Goal: Transaction & Acquisition: Purchase product/service

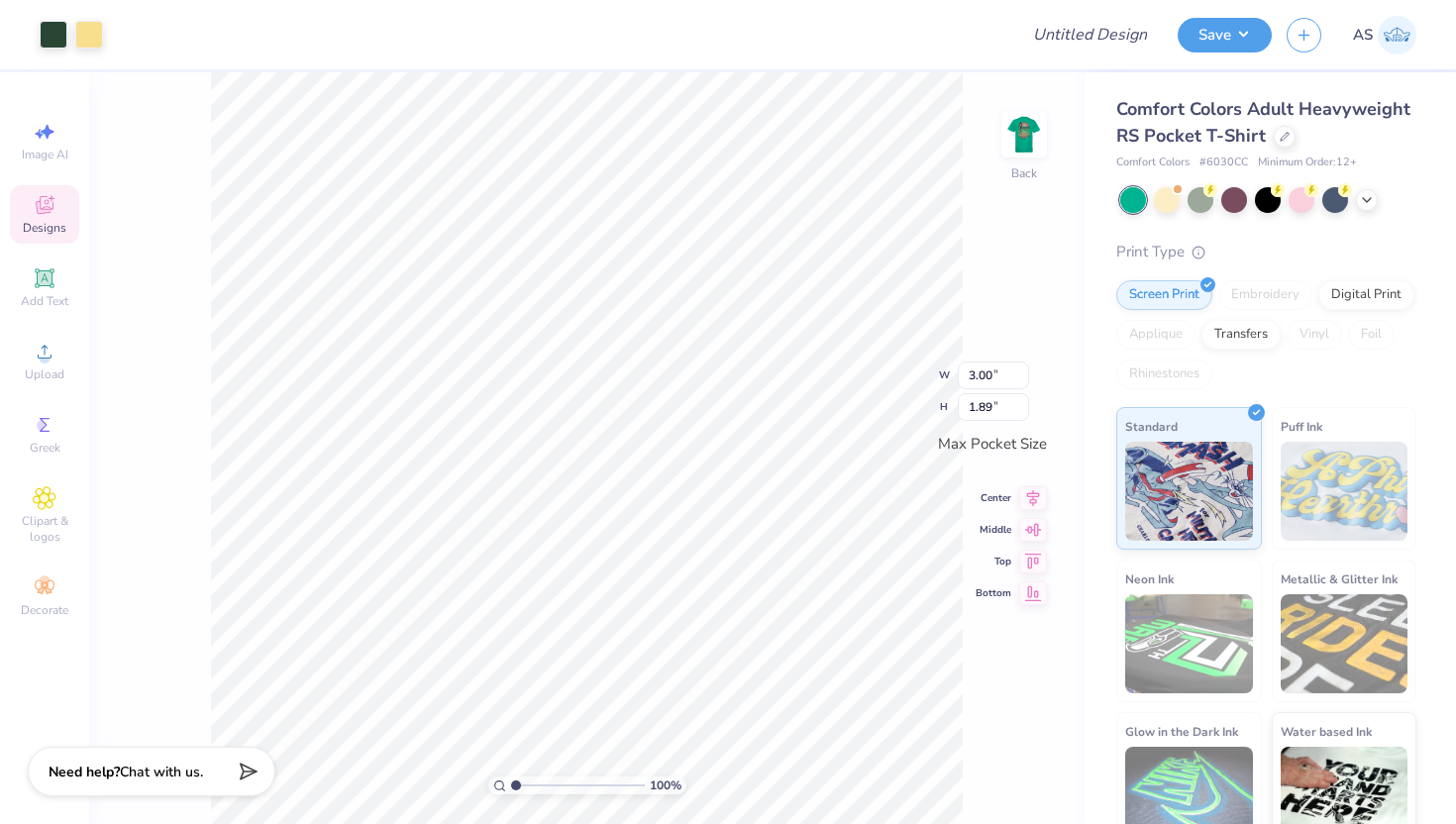
click at [64, 218] on div "Designs" at bounding box center [45, 214] width 70 height 59
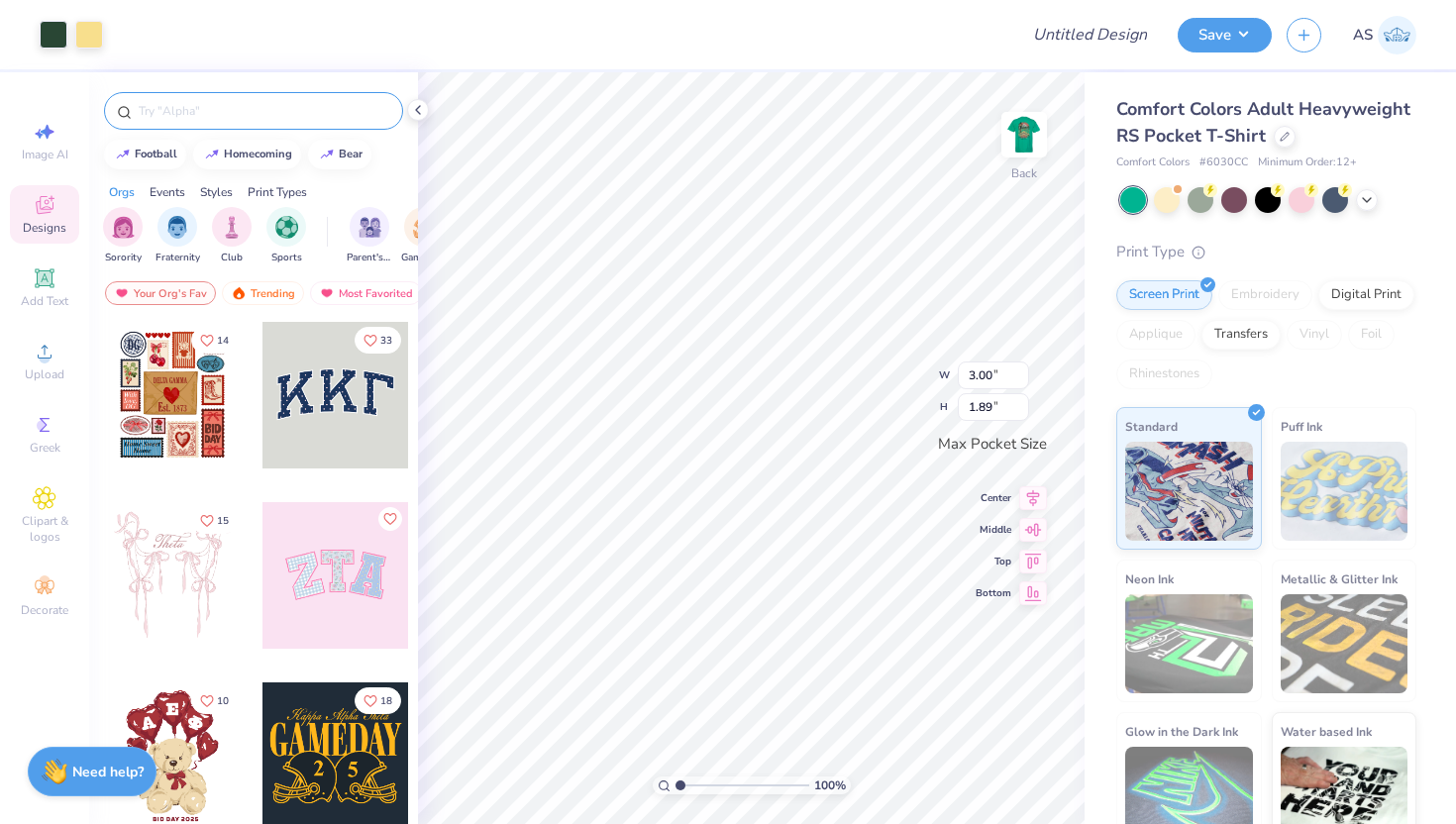
click at [215, 105] on input "text" at bounding box center [263, 111] width 253 height 20
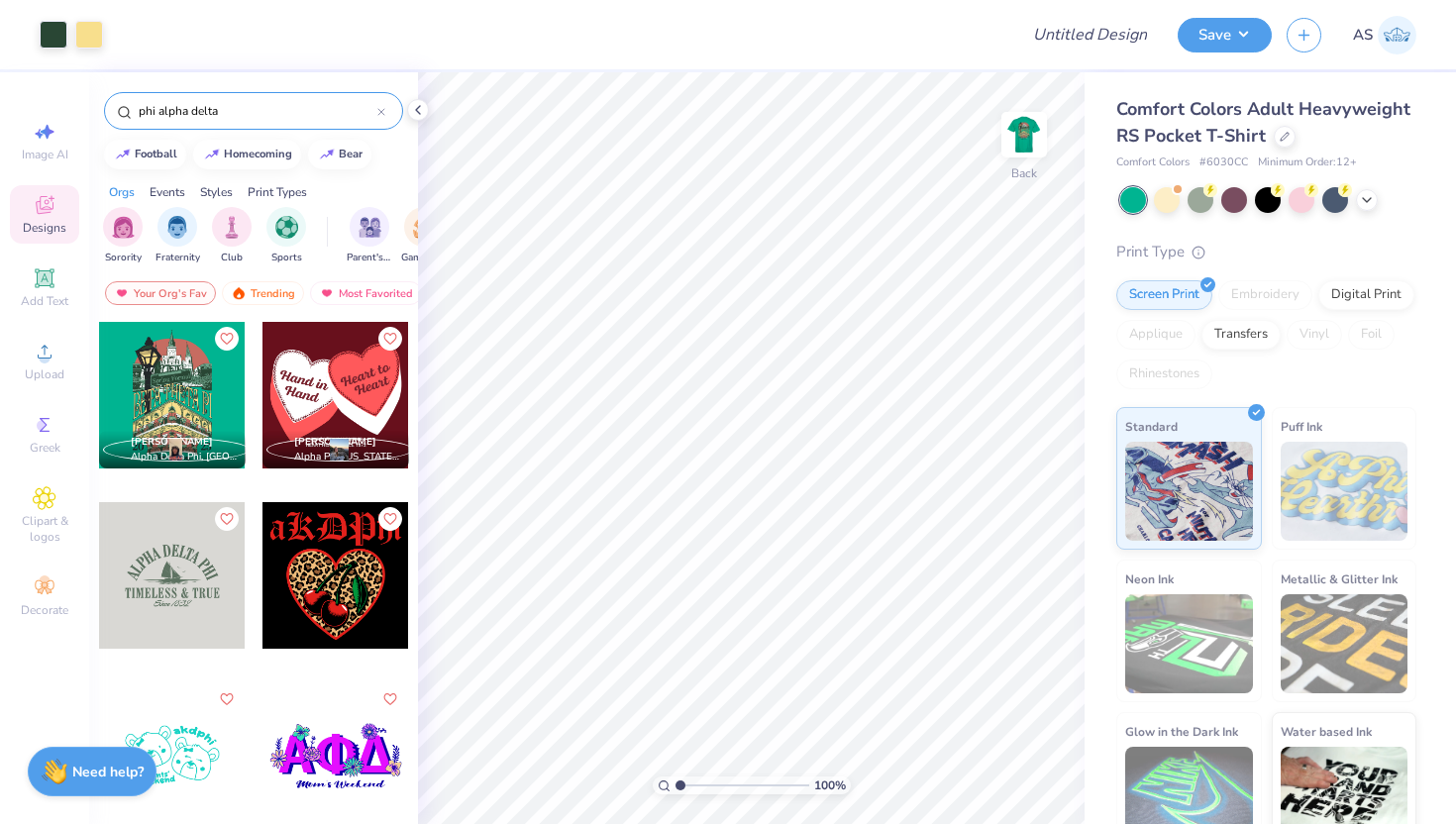
click at [256, 106] on input "phi alpha delta" at bounding box center [256, 111] width 240 height 20
type input "phi alpha delta letters"
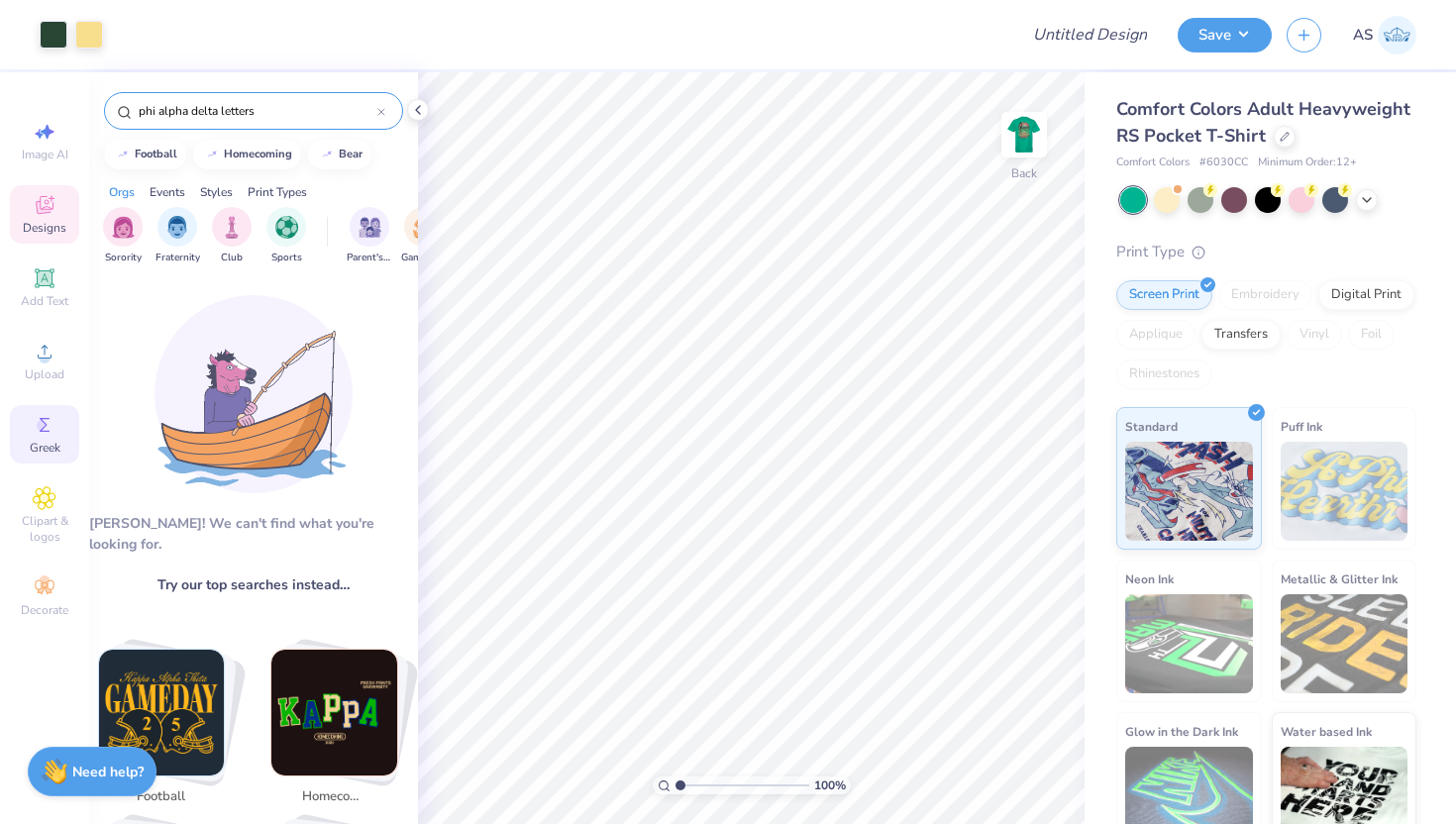
click at [22, 448] on div "Greek" at bounding box center [45, 433] width 70 height 59
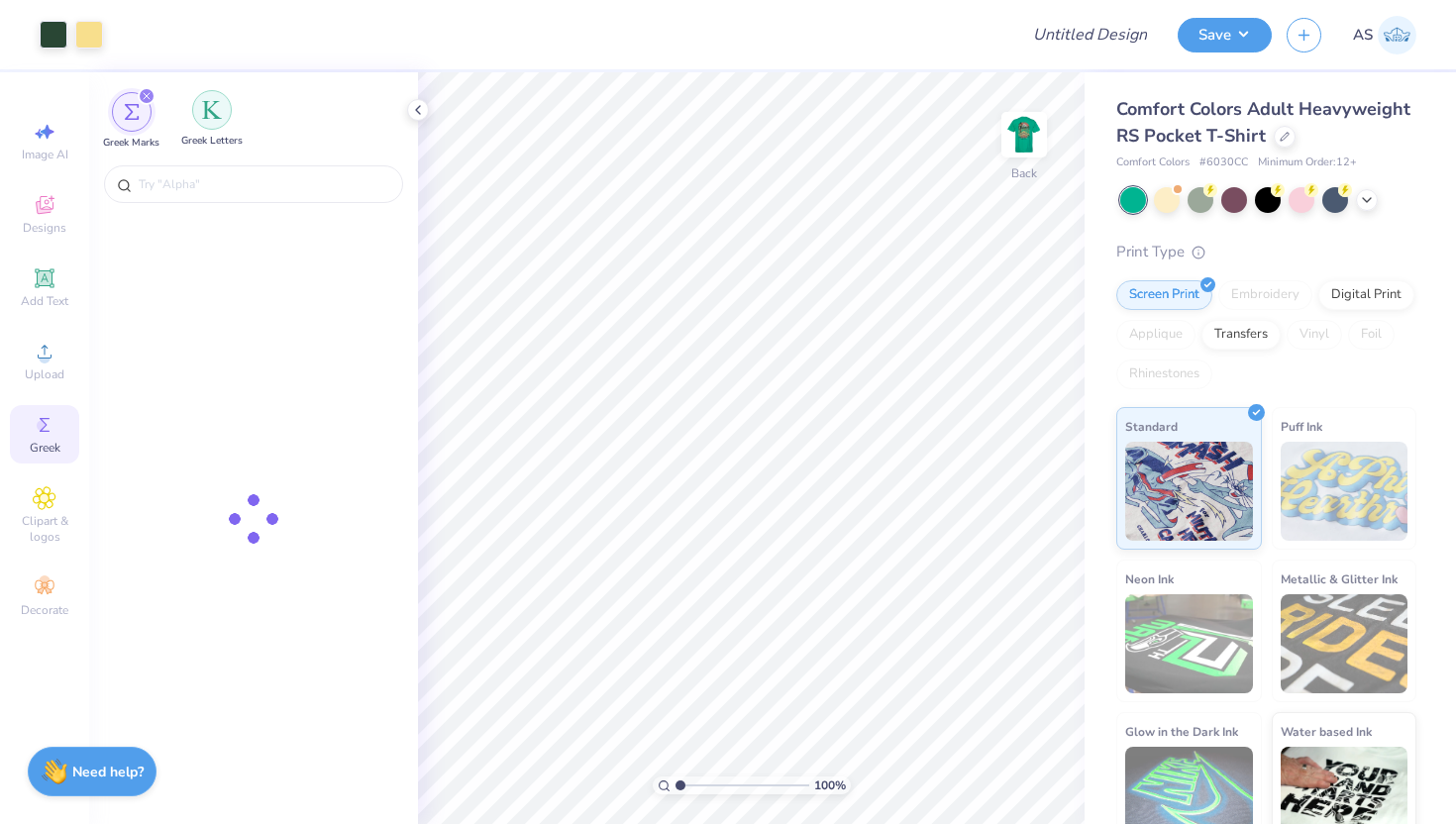
click at [222, 122] on div "filter for Greek Letters" at bounding box center [212, 110] width 40 height 40
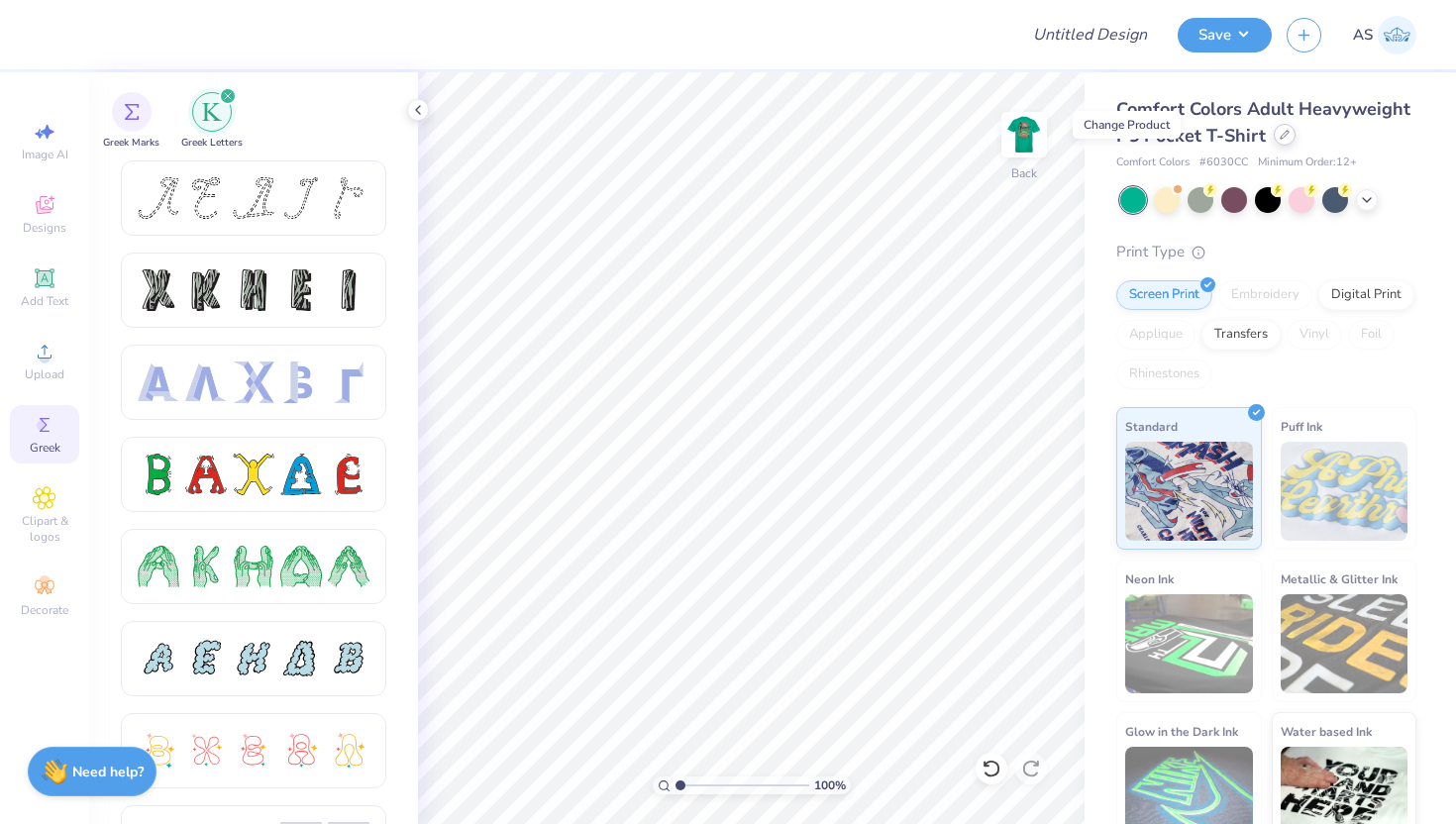
click at [1280, 139] on icon at bounding box center [1285, 135] width 10 height 10
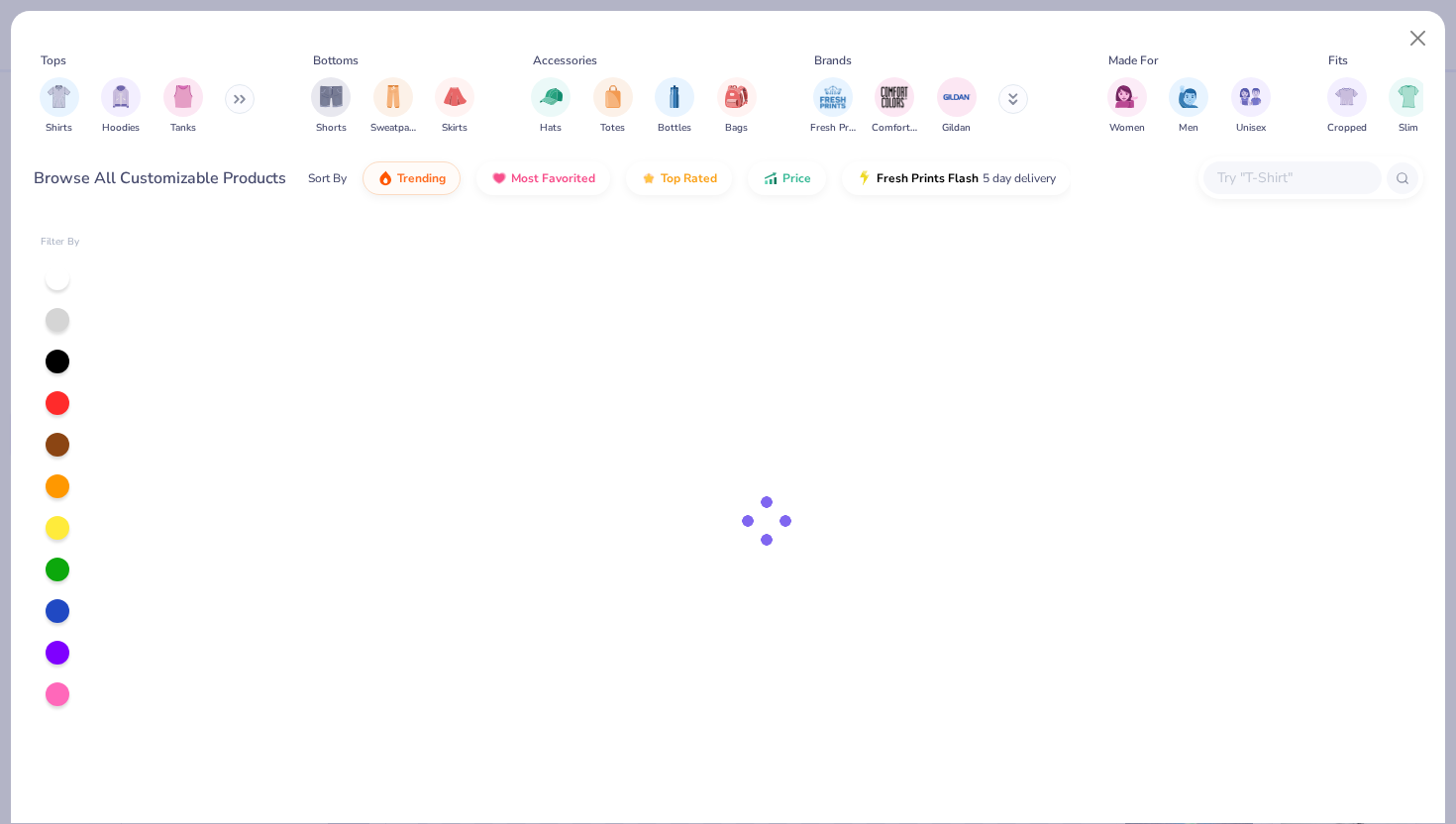
click at [1271, 186] on input "text" at bounding box center [1291, 177] width 152 height 23
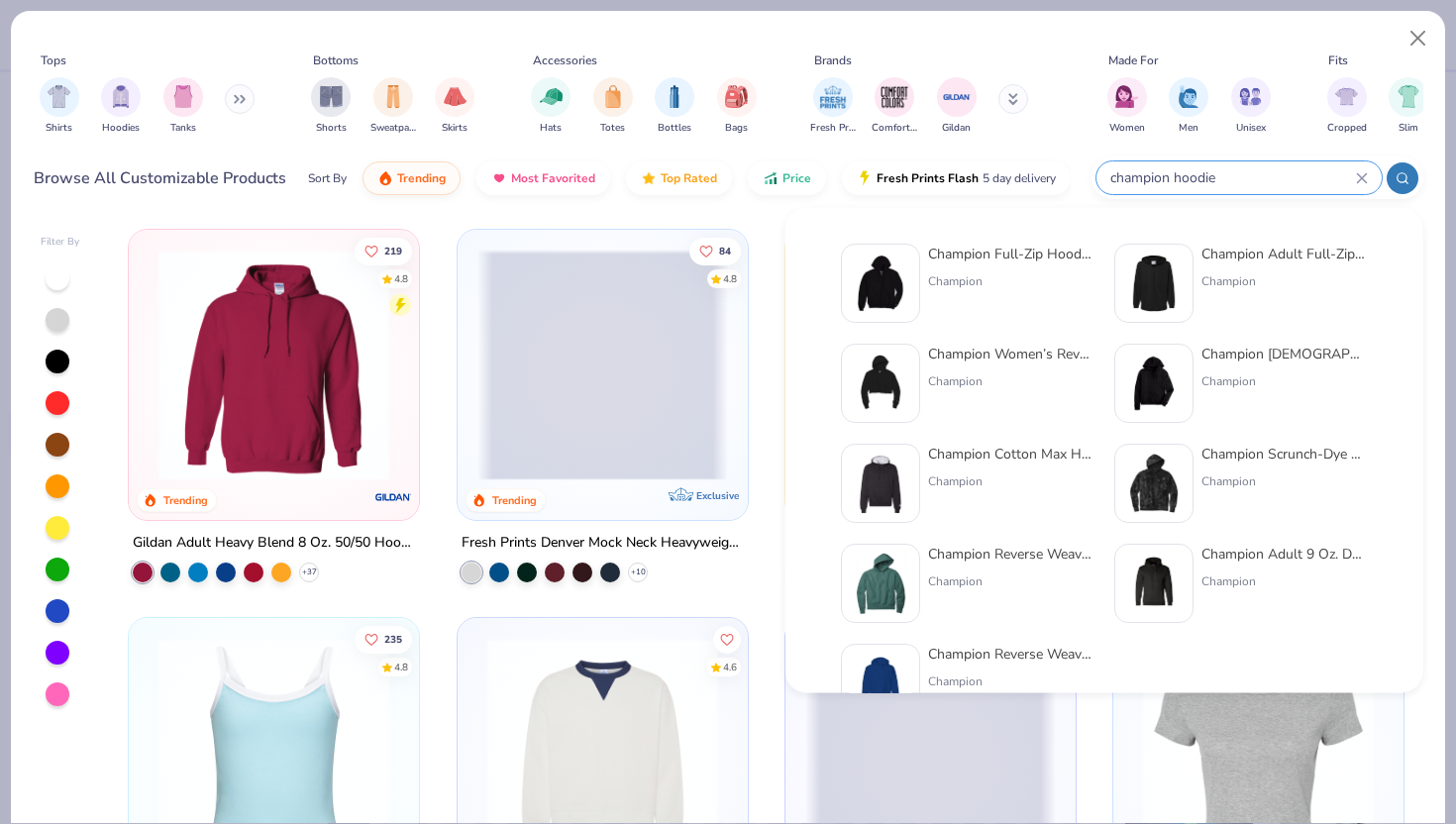
type input "champion hoodie"
click at [1169, 616] on div at bounding box center [1154, 584] width 80 height 80
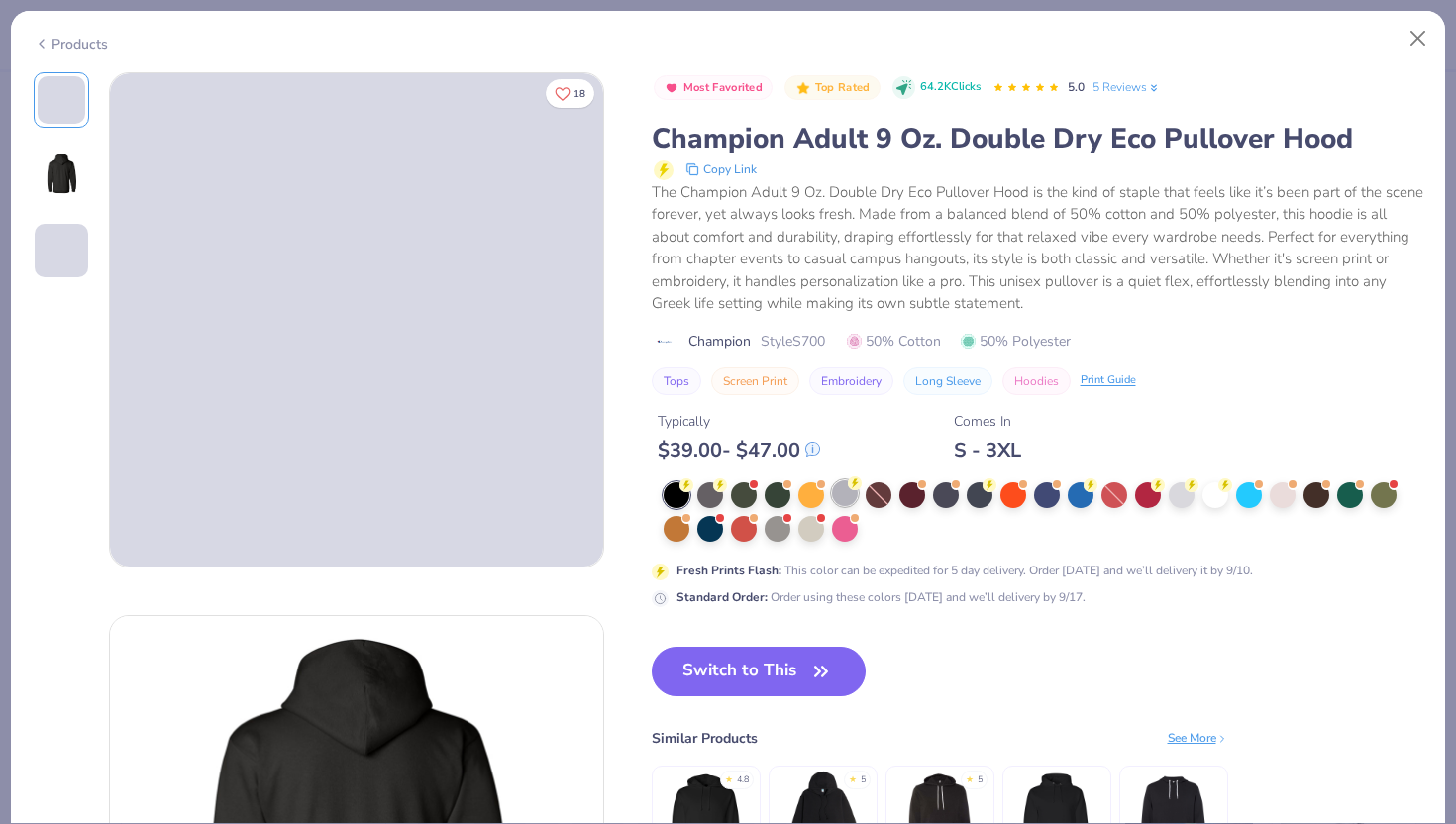
click at [849, 503] on div at bounding box center [845, 493] width 26 height 26
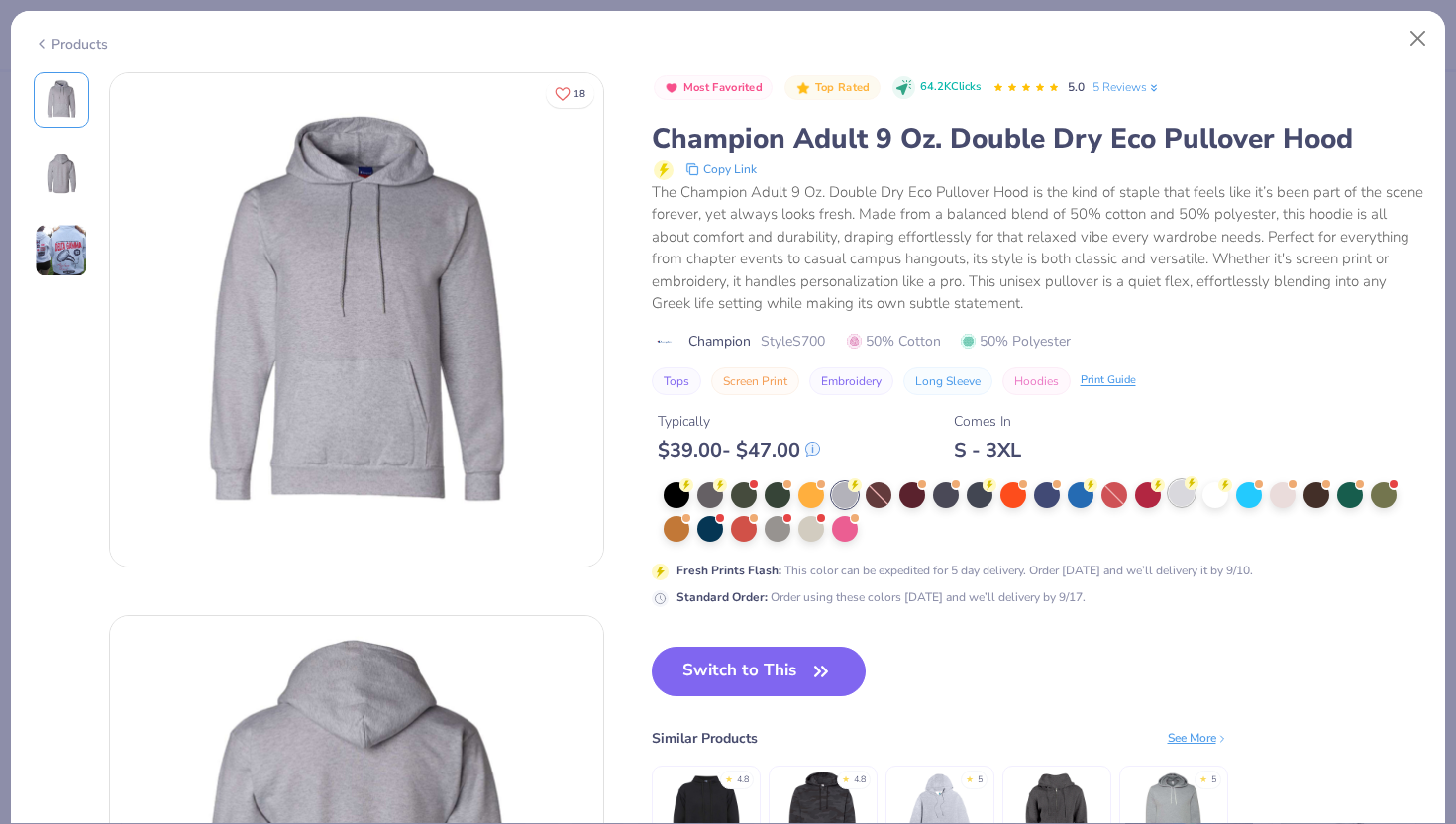
click at [1185, 494] on div at bounding box center [1182, 493] width 26 height 26
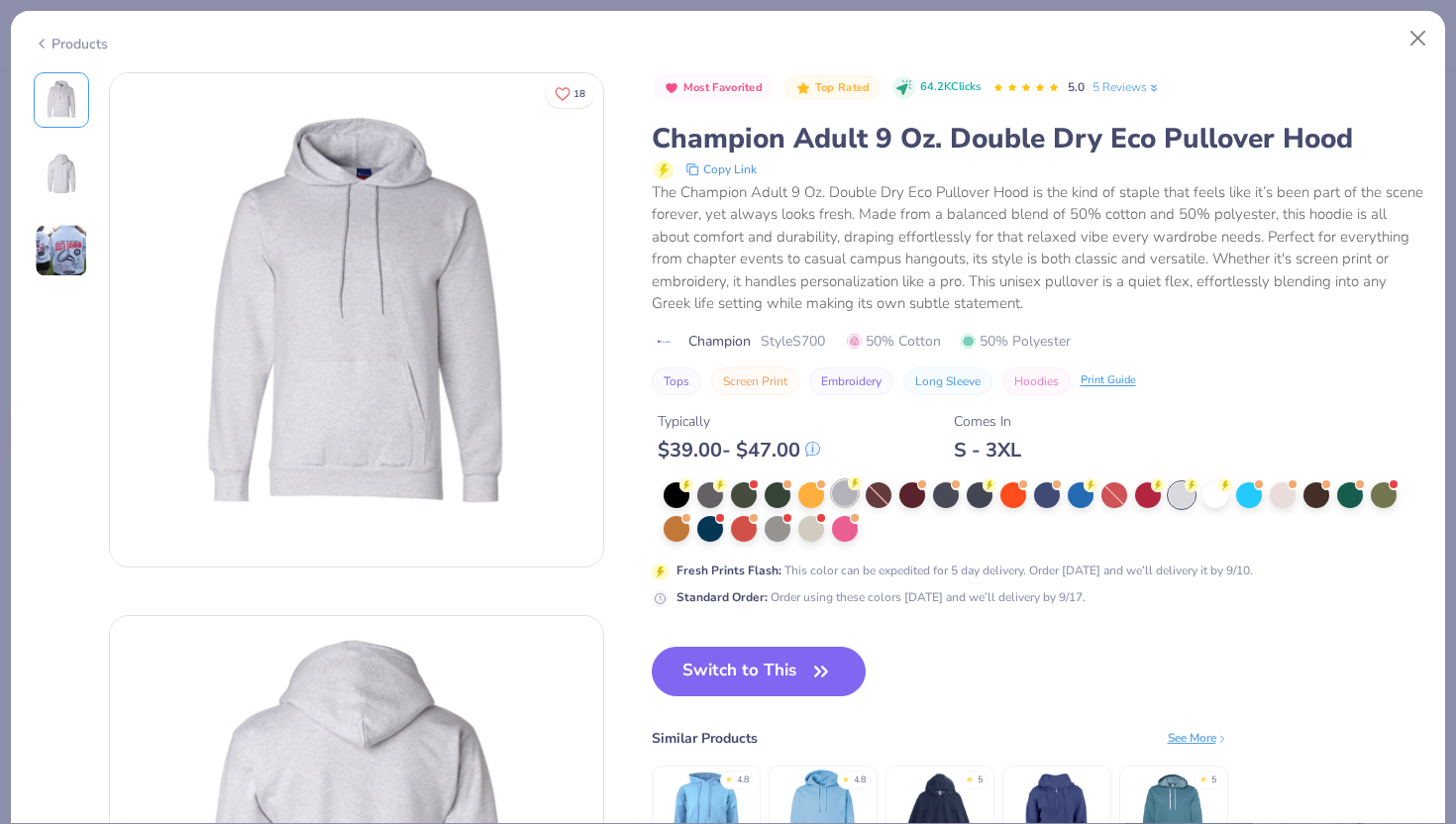
click at [843, 497] on div at bounding box center [845, 493] width 26 height 26
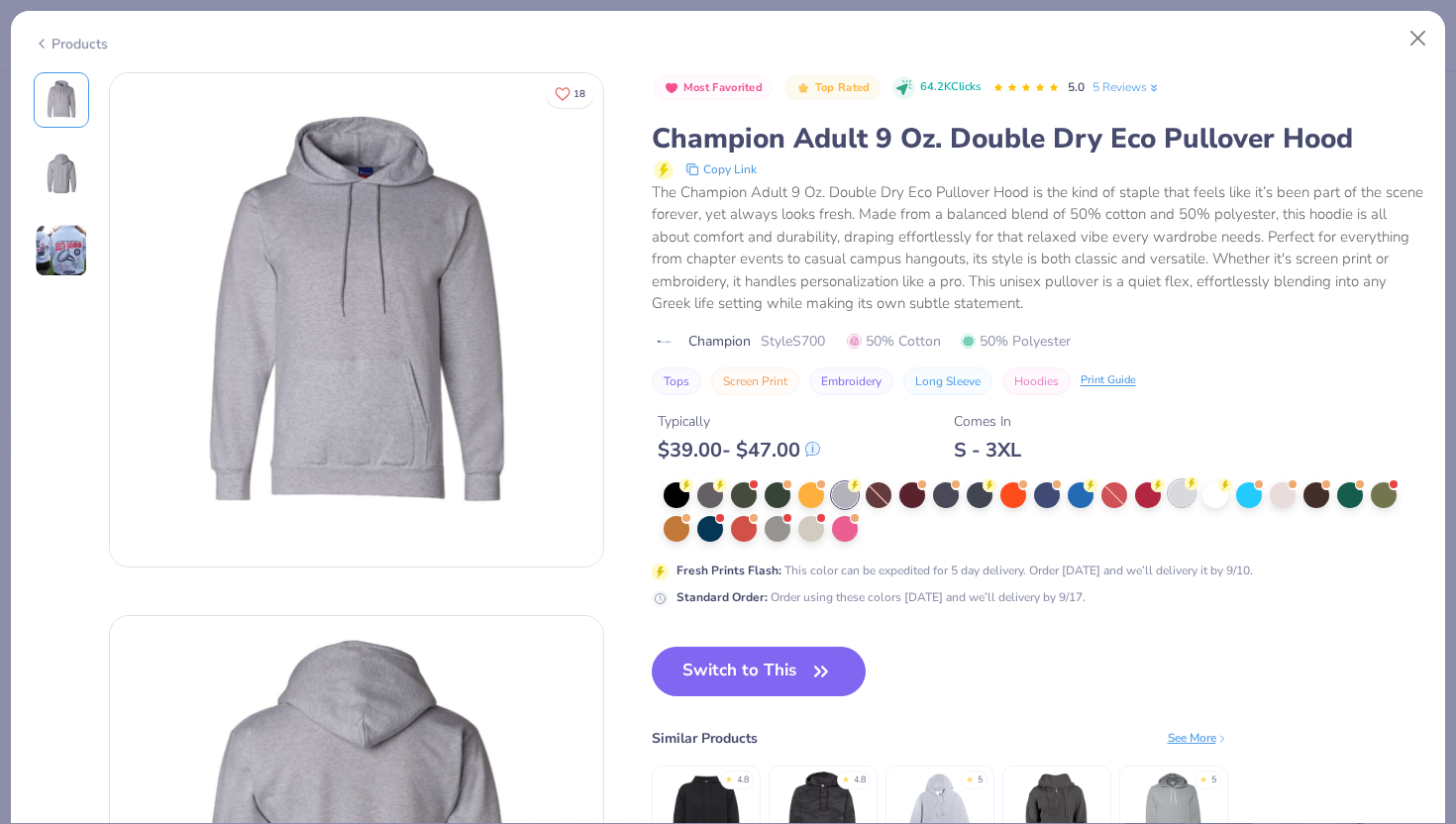
click at [1170, 495] on div at bounding box center [1182, 493] width 26 height 26
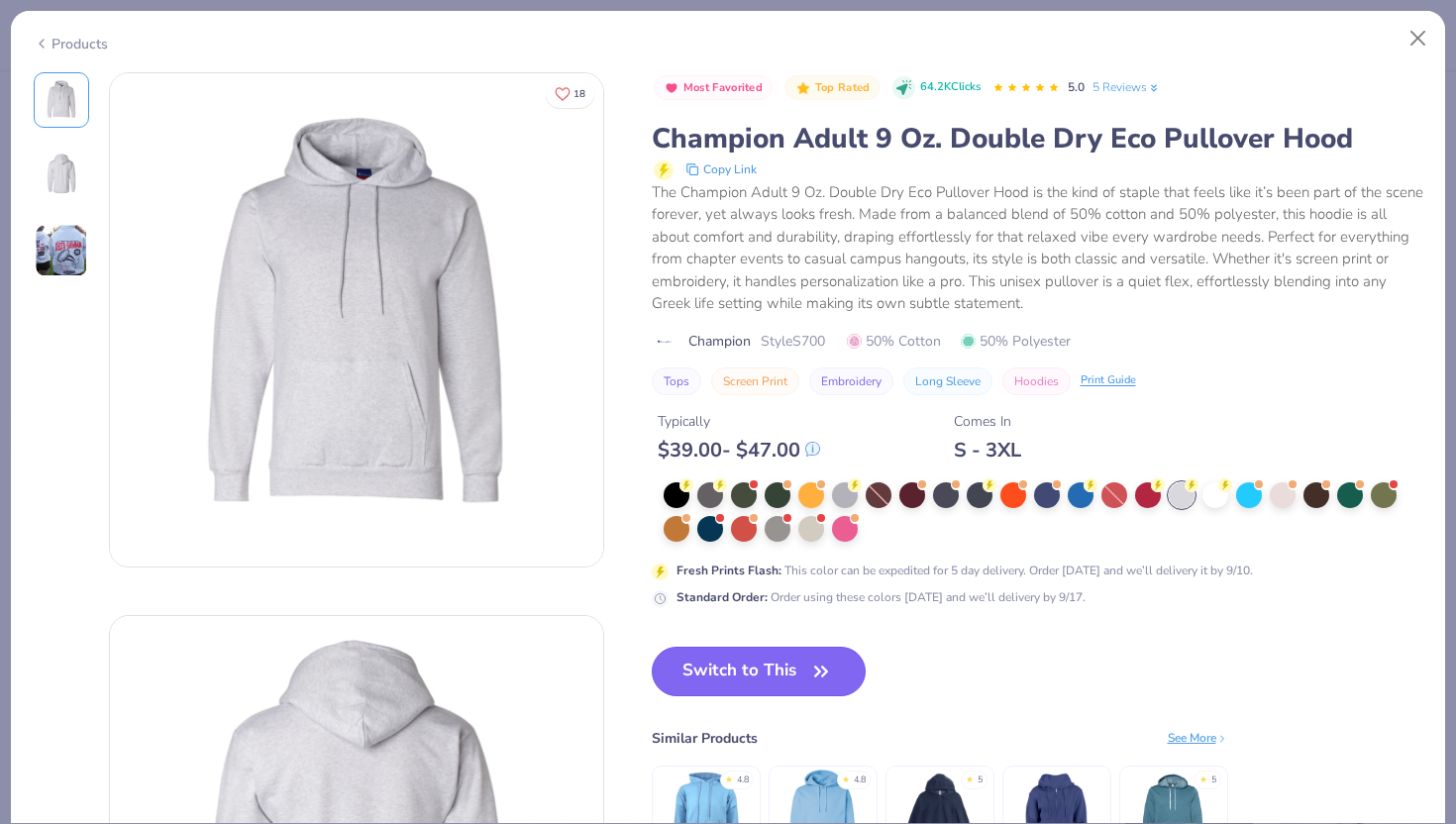
click at [736, 689] on button "Switch to This" at bounding box center [759, 672] width 215 height 50
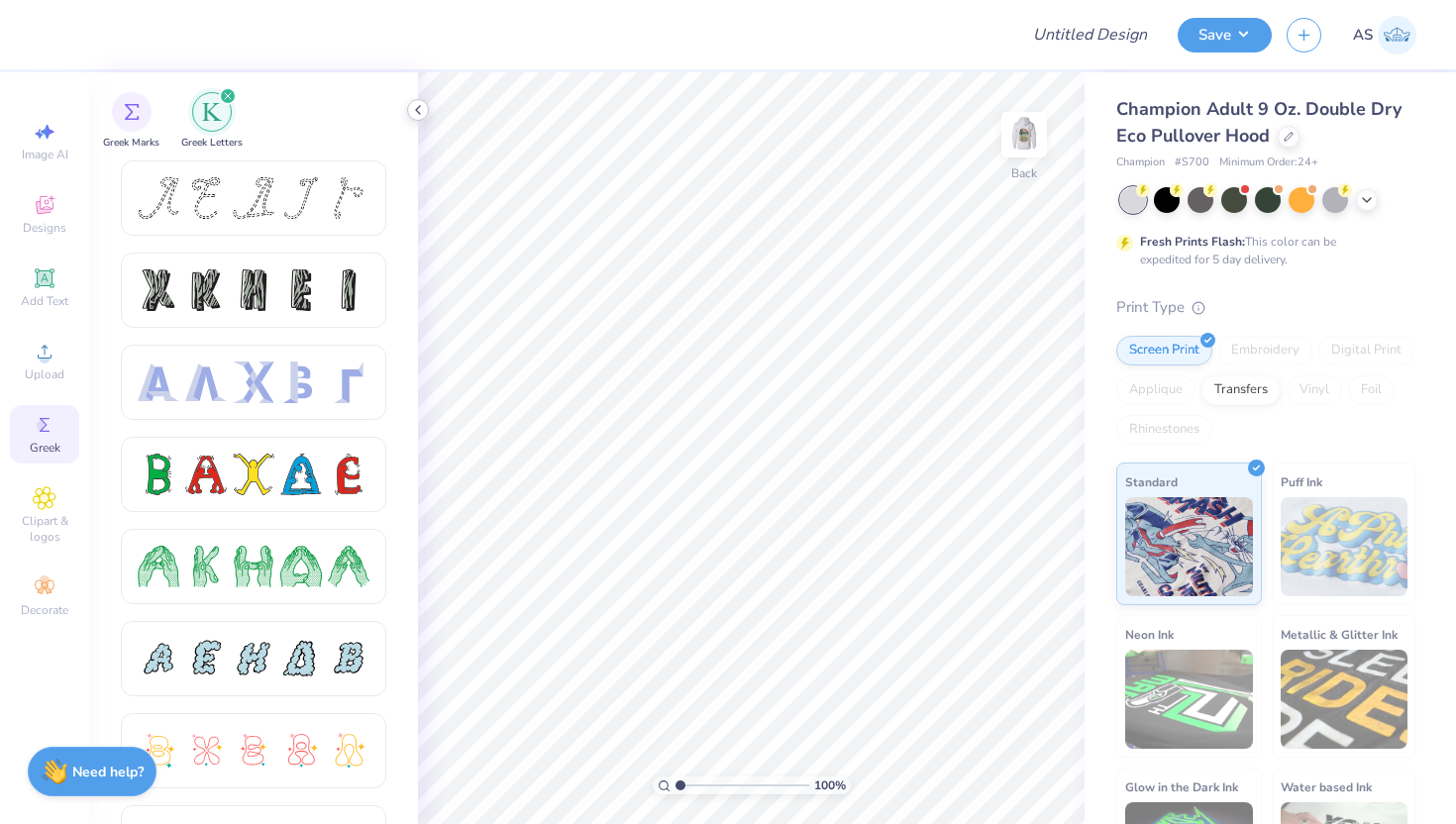
click at [423, 113] on icon at bounding box center [418, 110] width 16 height 16
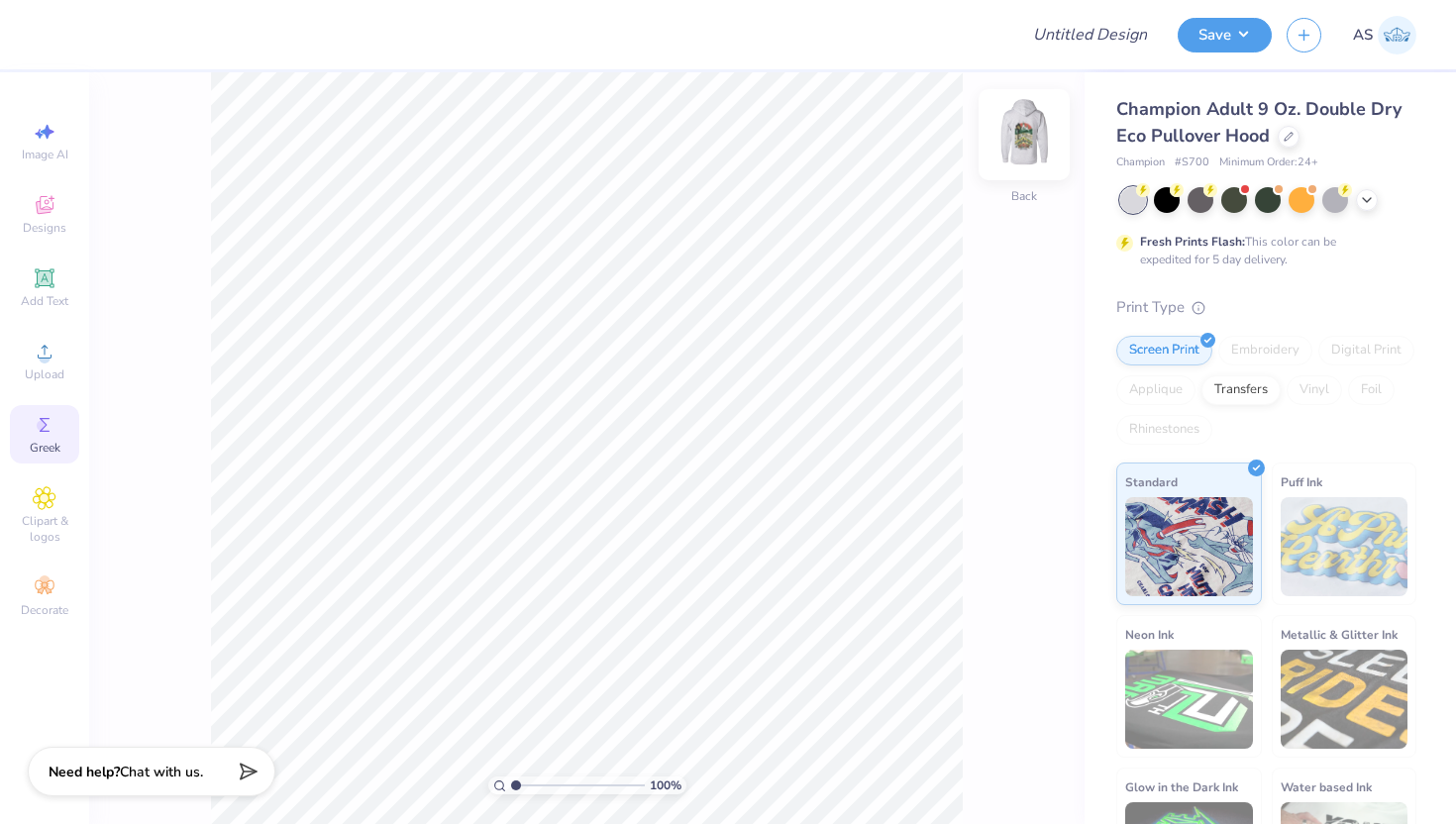
click at [1039, 121] on img at bounding box center [1024, 135] width 80 height 80
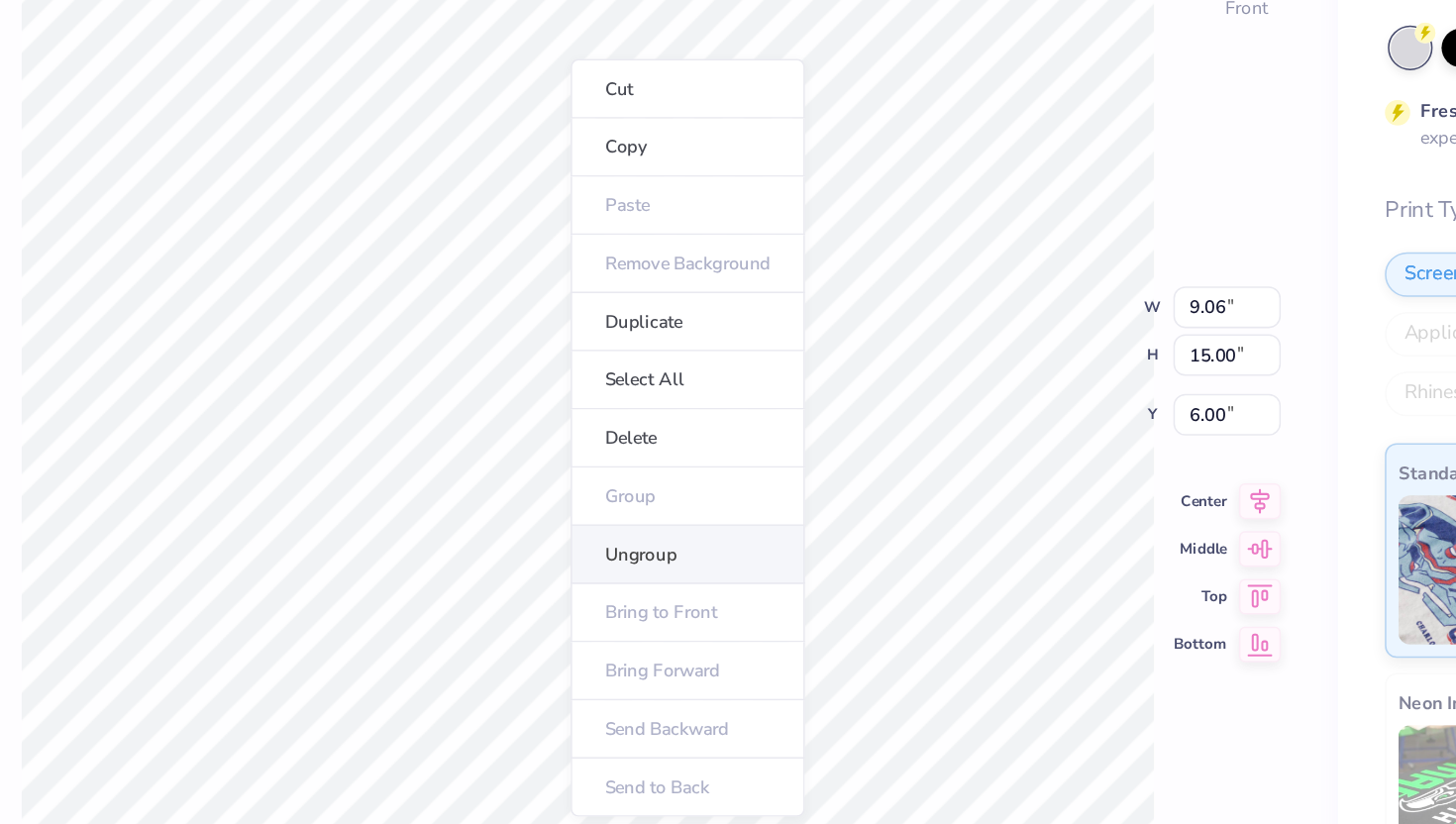
click at [634, 532] on li "Ungroup" at bounding box center [653, 537] width 155 height 39
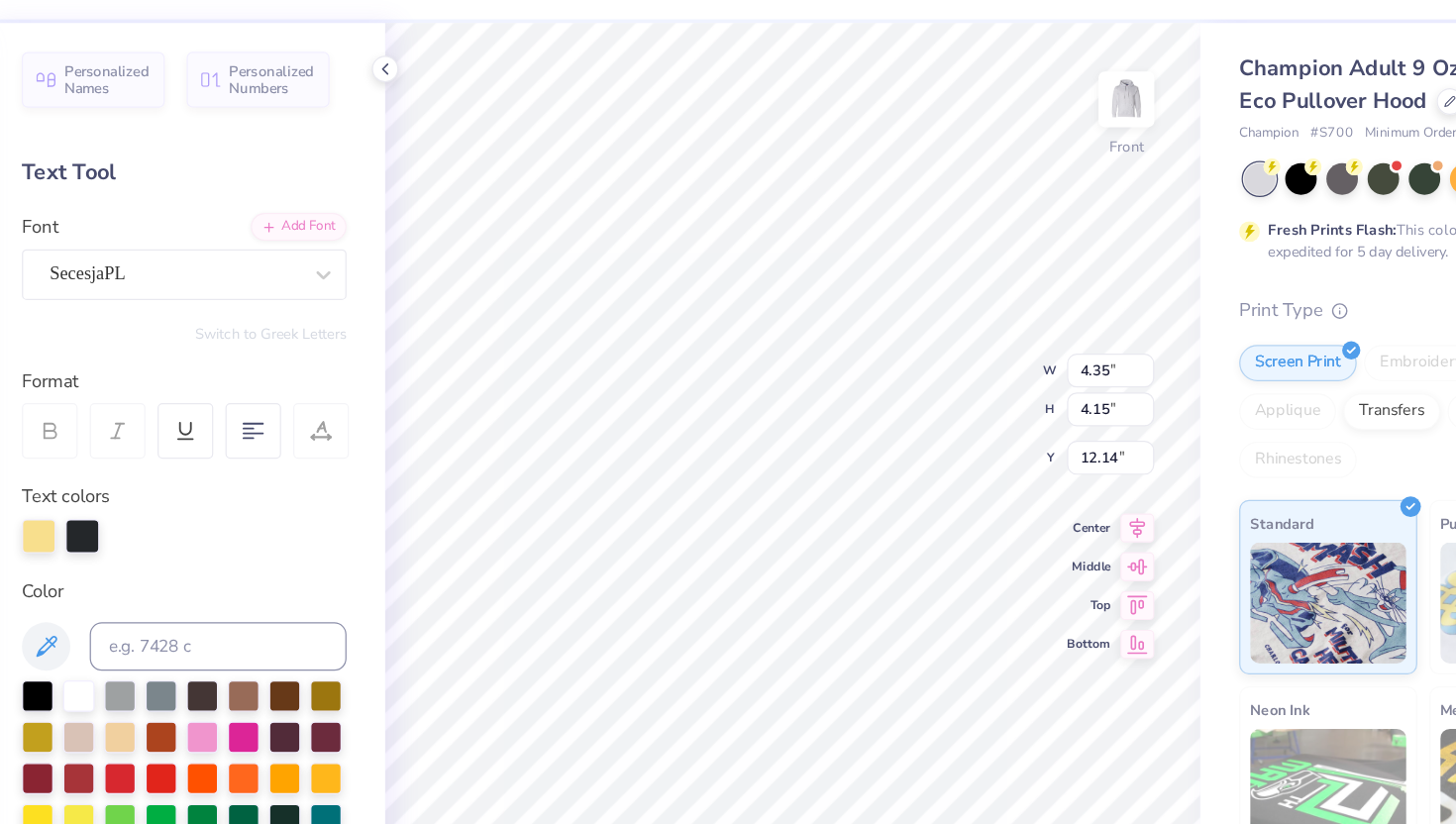
type input "4.35"
type input "4.15"
type input "12.14"
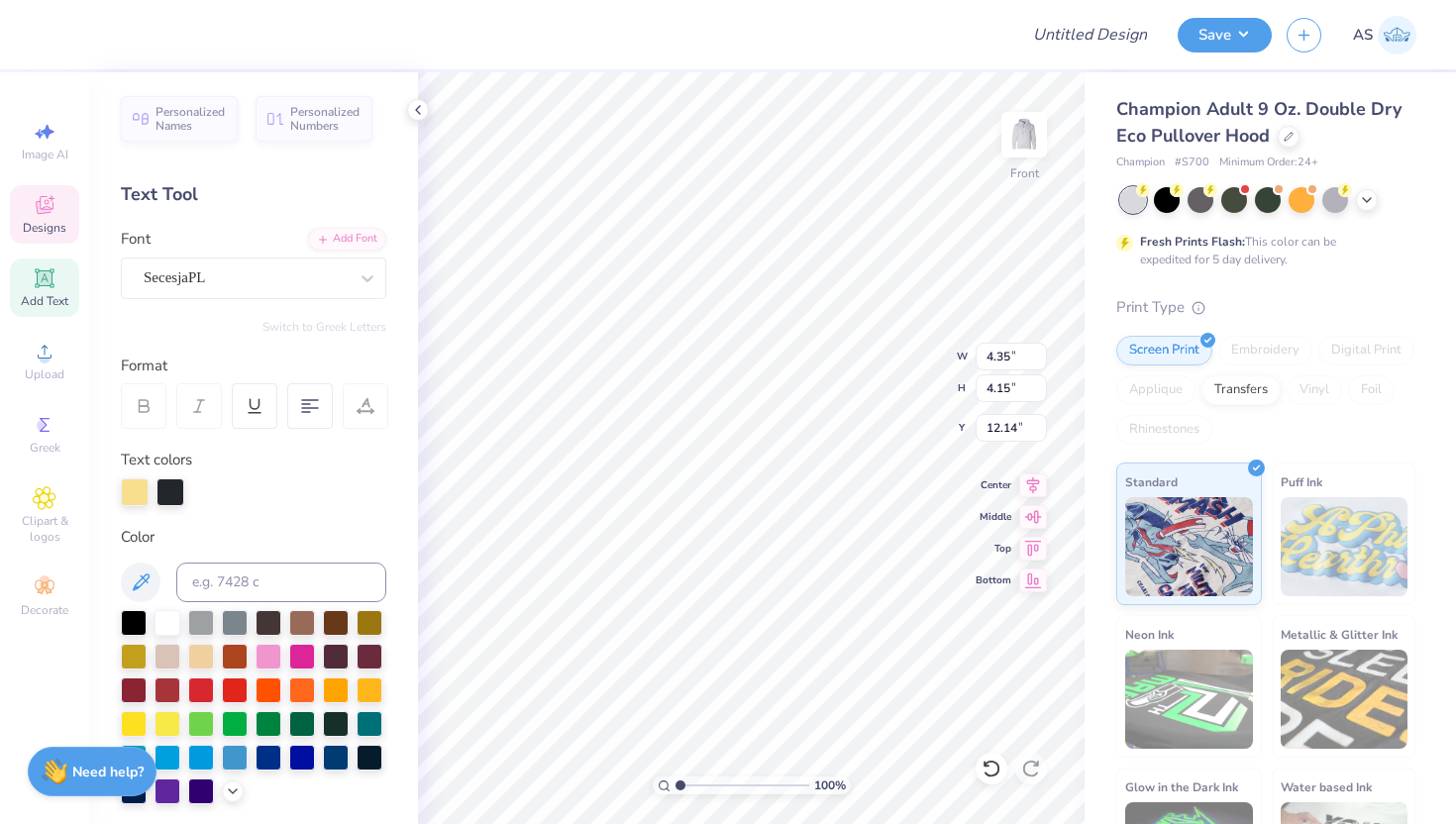
type input "4.69"
type input "4.12"
type input "12.06"
type input "4.35"
type input "4.15"
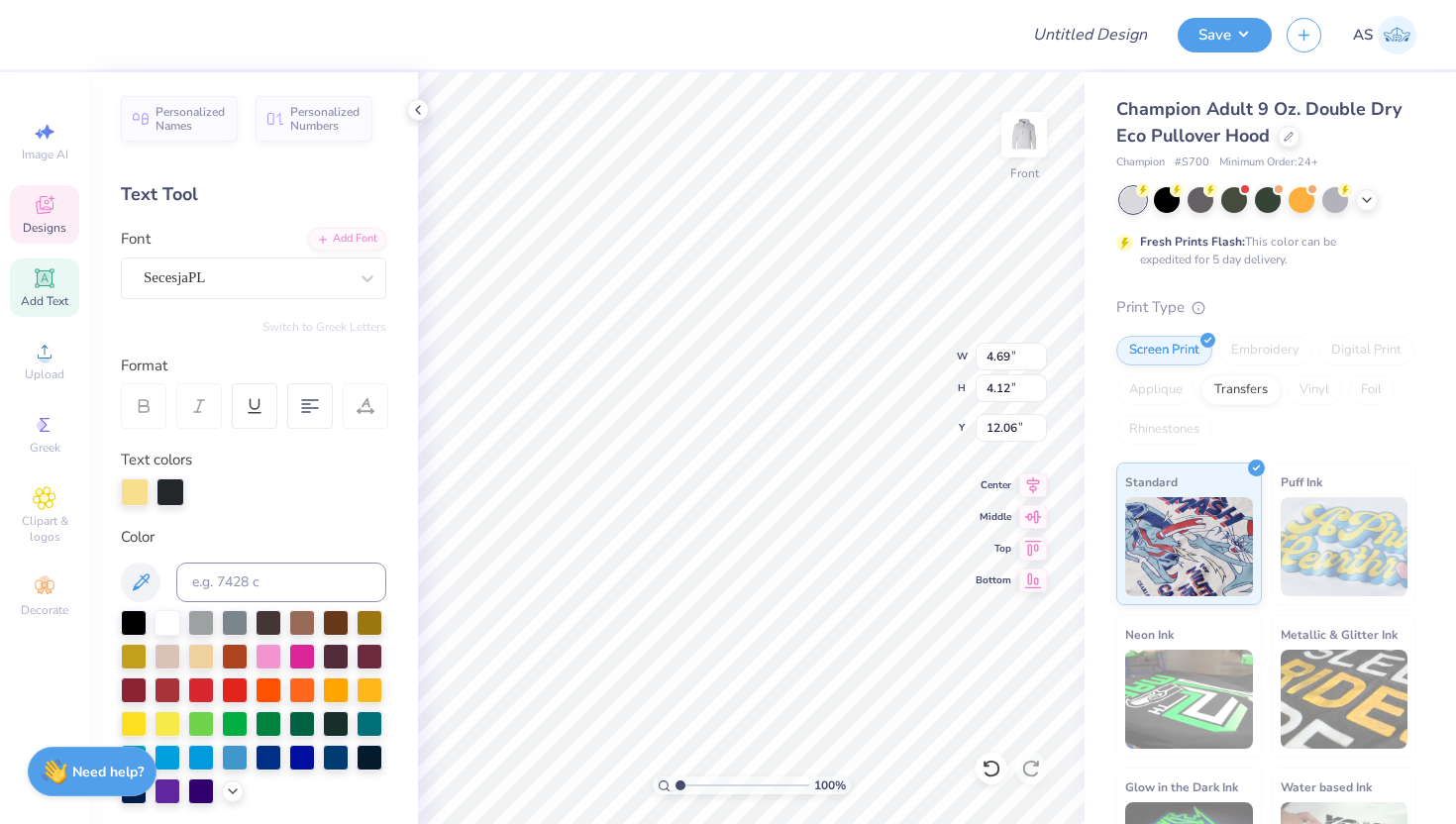
type input "12.14"
type textarea "PHI"
type textarea "ALPHA DELTA"
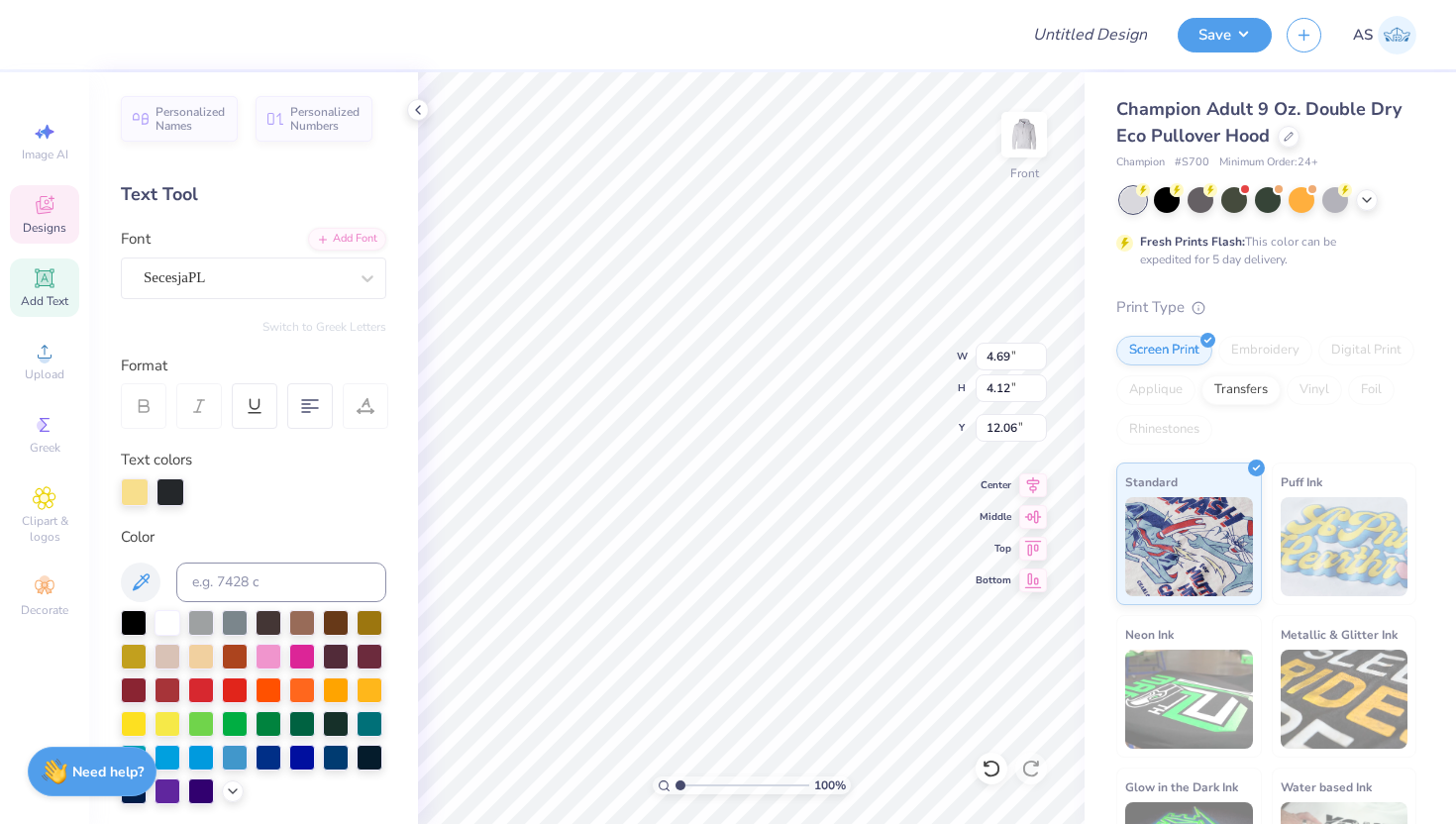
scroll to position [16, 7]
type input "4.70"
type input "4.09"
type input "12.07"
type input "4.32"
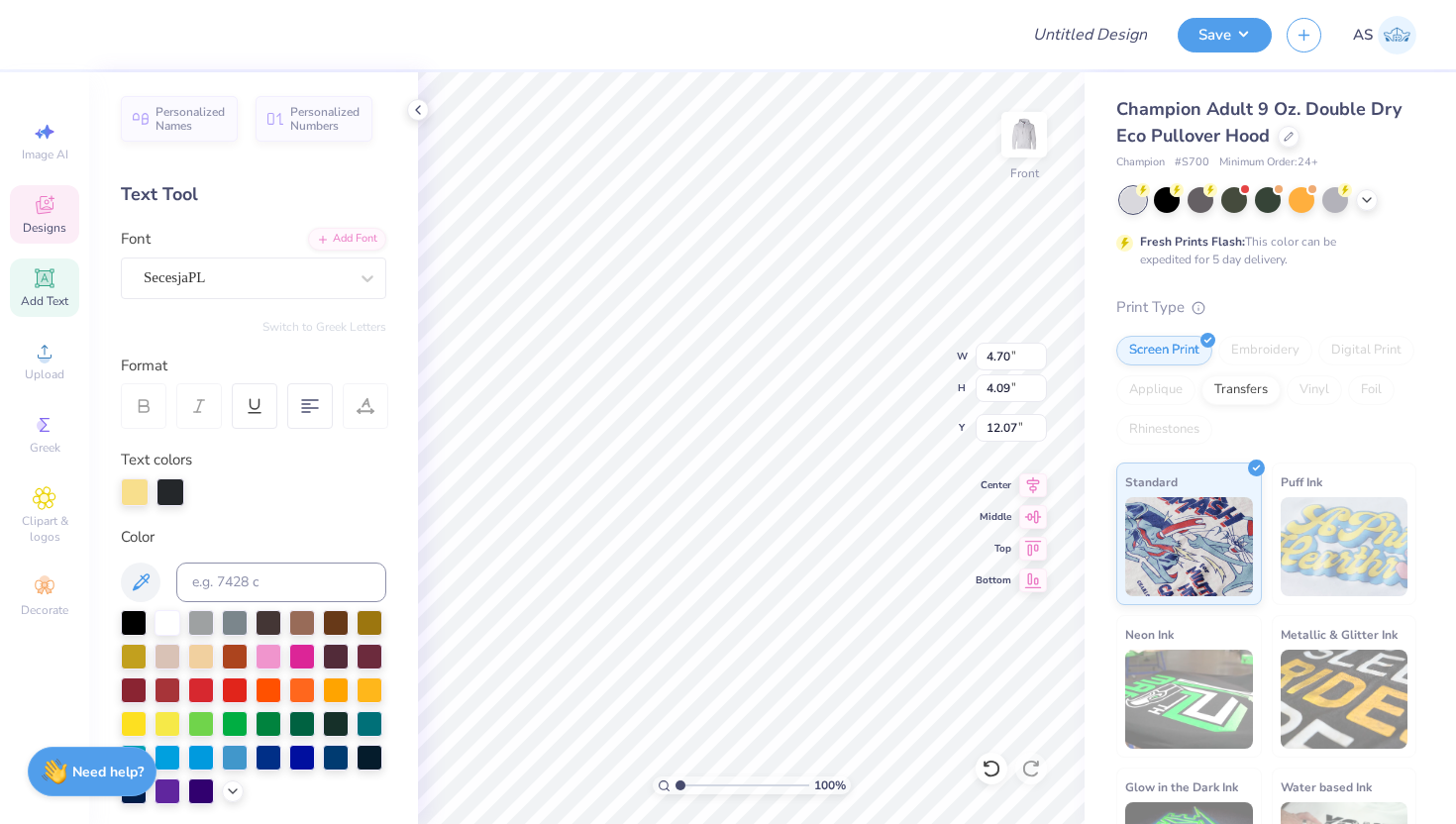
type input "4.15"
type input "12.14"
type input "4.70"
type input "4.09"
type input "12.07"
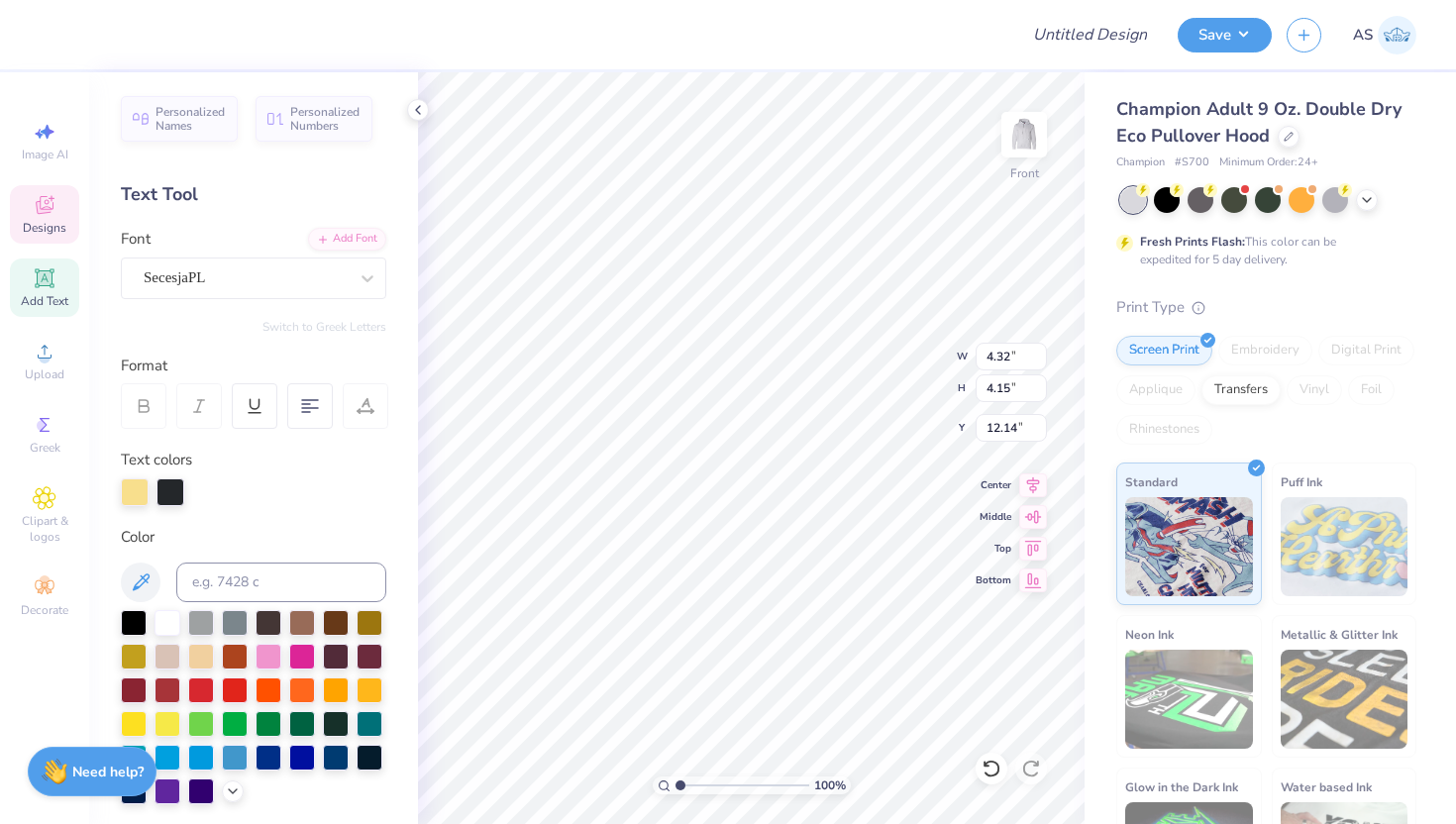
type input "3.71"
type input "3.56"
type input "12.44"
type input "4.70"
type input "4.09"
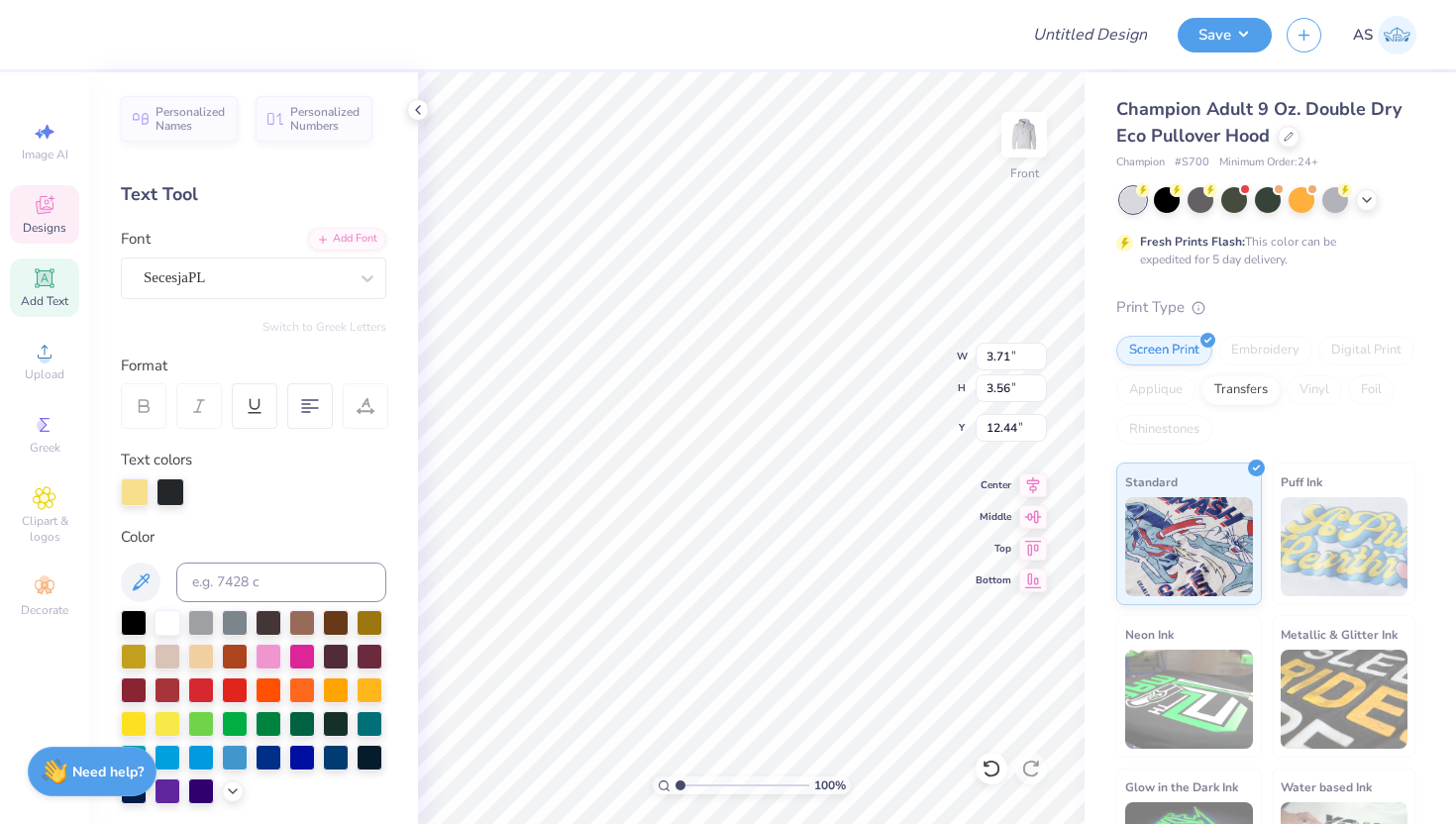
type input "12.07"
